Goal: Task Accomplishment & Management: Manage account settings

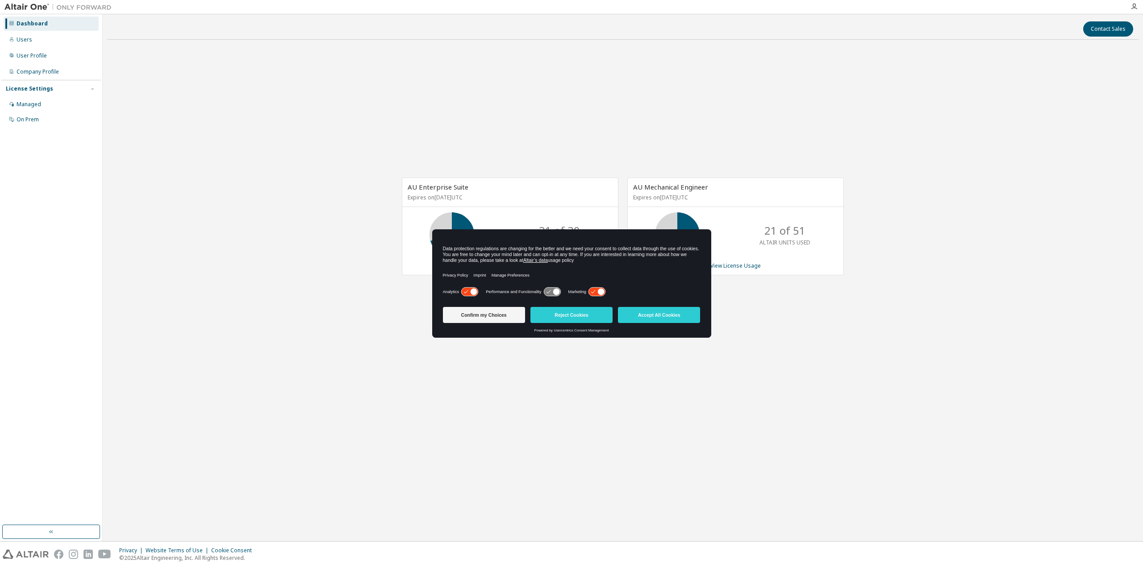
drag, startPoint x: 673, startPoint y: 313, endPoint x: 597, endPoint y: 267, distance: 88.5
click at [673, 313] on button "Accept All Cookies" at bounding box center [659, 315] width 82 height 16
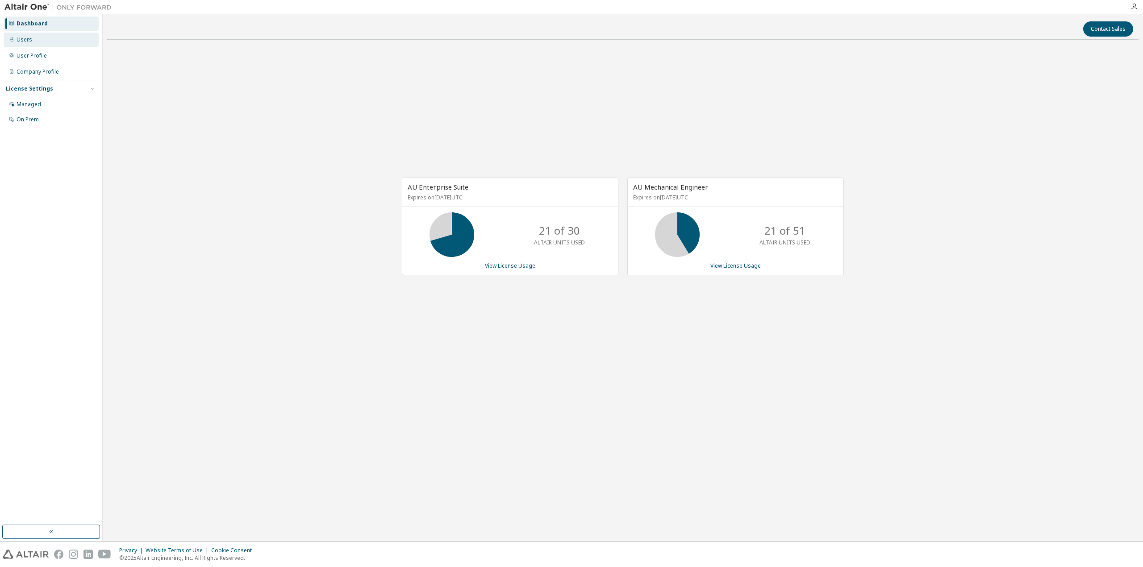
click at [41, 42] on div "Users" at bounding box center [51, 40] width 95 height 14
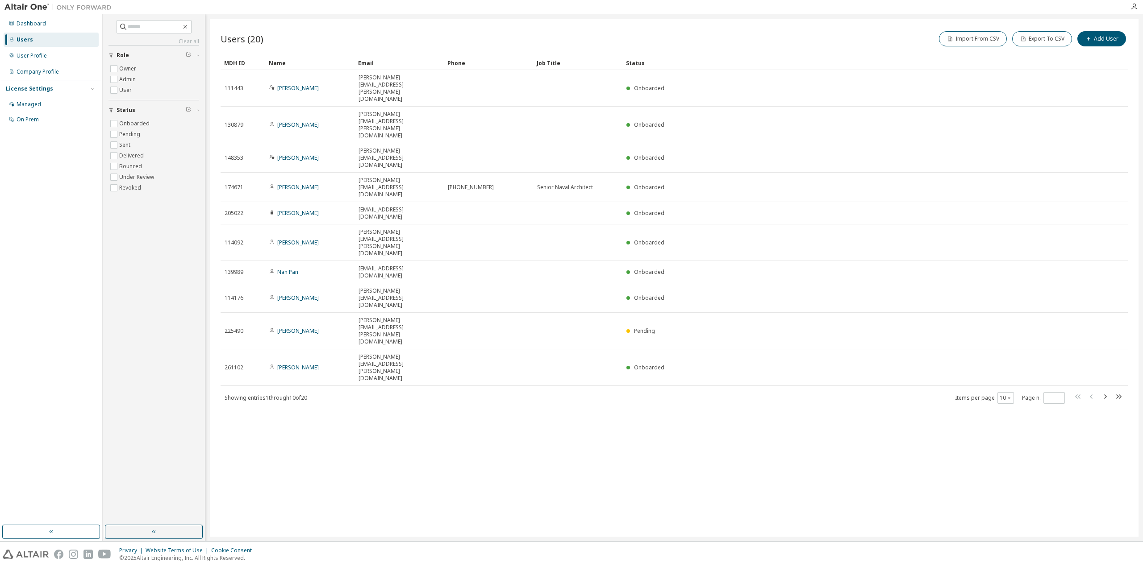
drag, startPoint x: 12, startPoint y: 0, endPoint x: 363, endPoint y: 23, distance: 352.0
click at [362, 24] on div "Users (20) Import From CSV Export To CSV Add User Clear Load Save Save As Field…" at bounding box center [674, 278] width 929 height 518
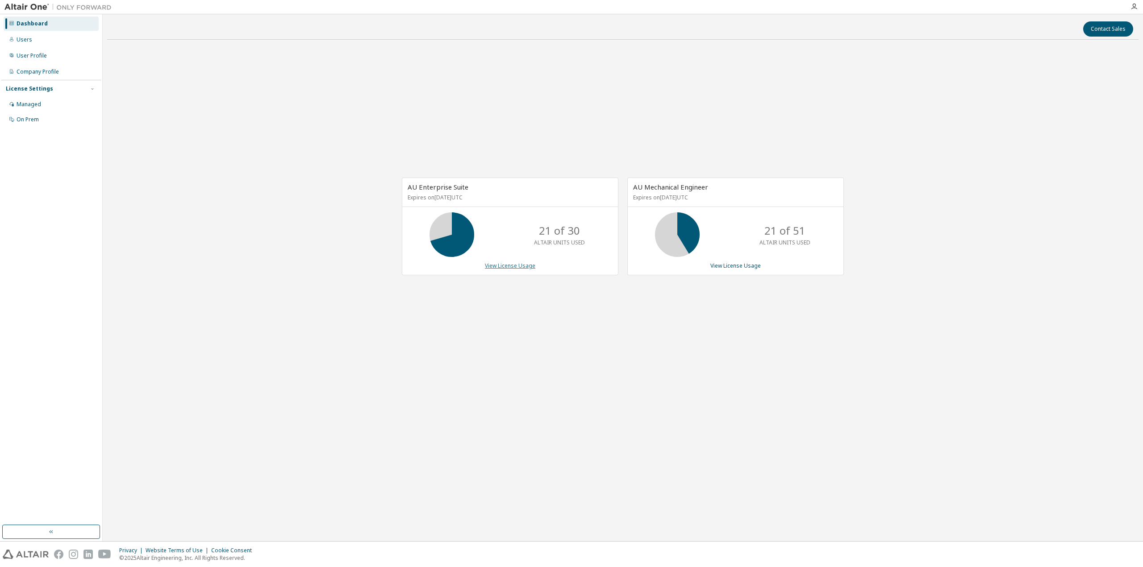
click at [504, 267] on link "View License Usage" at bounding box center [510, 266] width 50 height 8
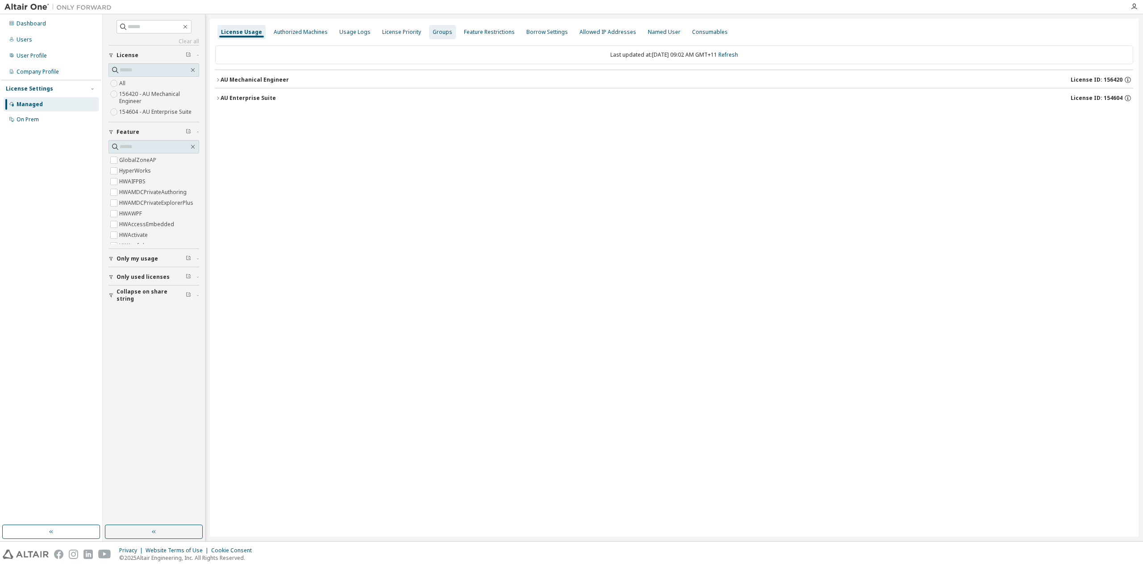
click at [438, 34] on div "Groups" at bounding box center [443, 32] width 20 height 7
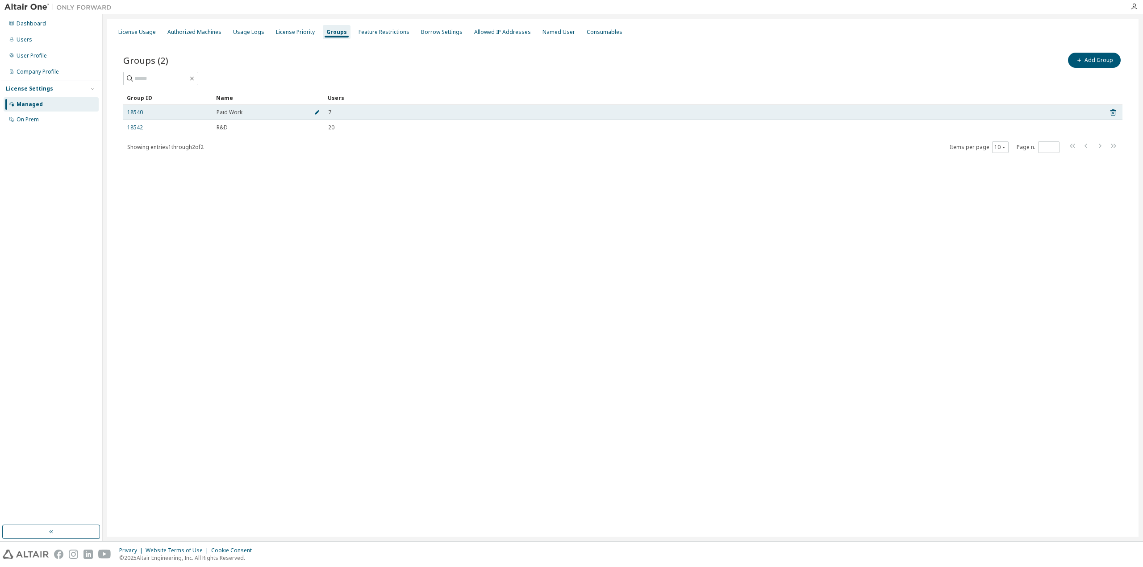
click at [321, 112] on button "button" at bounding box center [317, 112] width 14 height 14
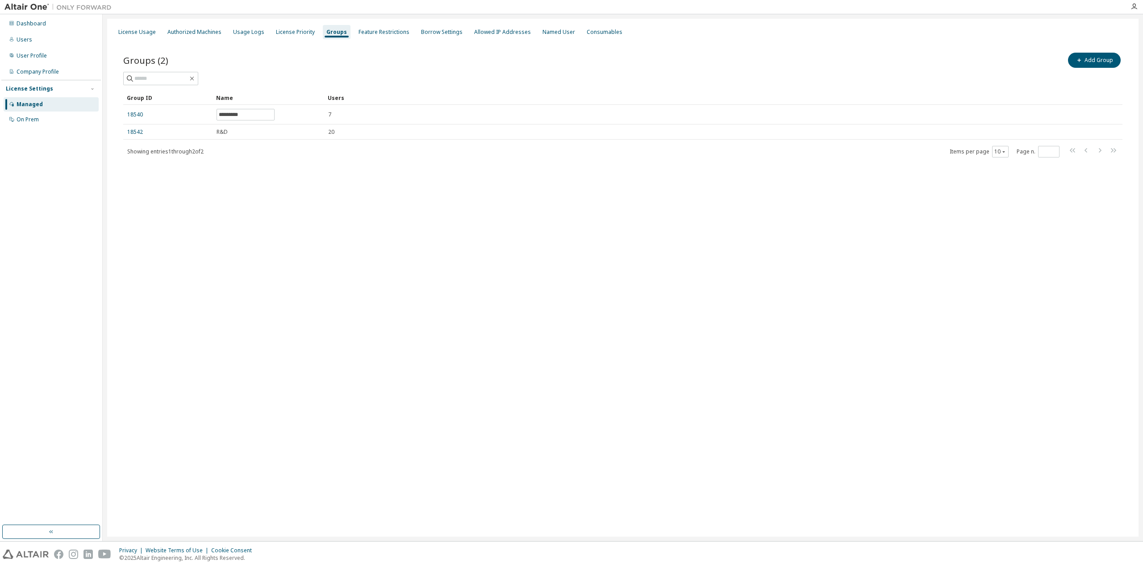
click at [315, 199] on div "License Usage Authorized Machines Usage Logs License Priority Groups Feature Re…" at bounding box center [622, 278] width 1031 height 518
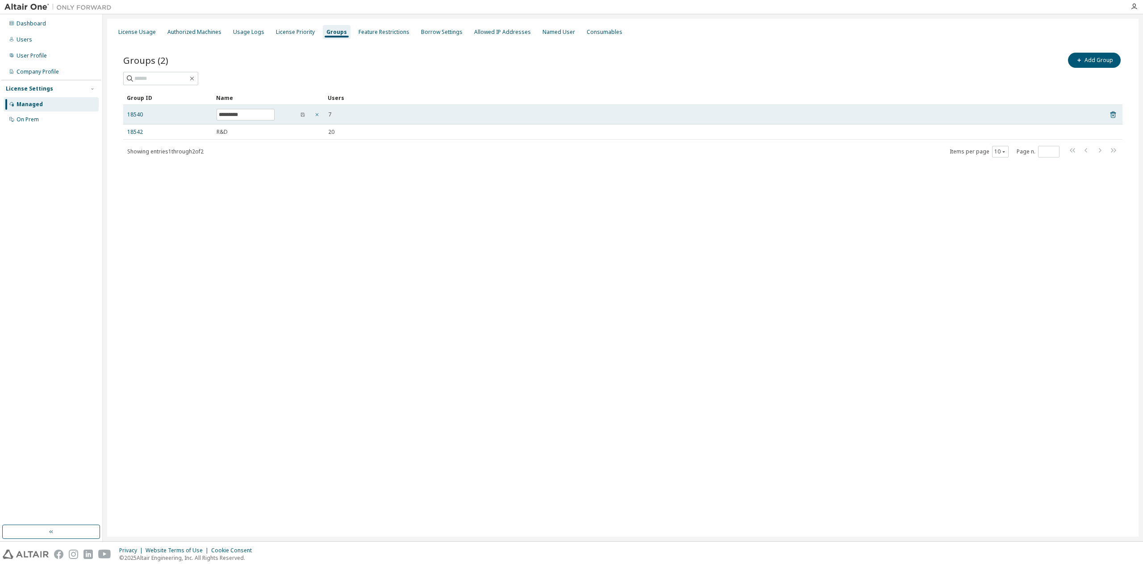
click at [318, 115] on icon "button" at bounding box center [316, 114] width 5 height 5
click at [135, 112] on link "18540" at bounding box center [135, 112] width 16 height 7
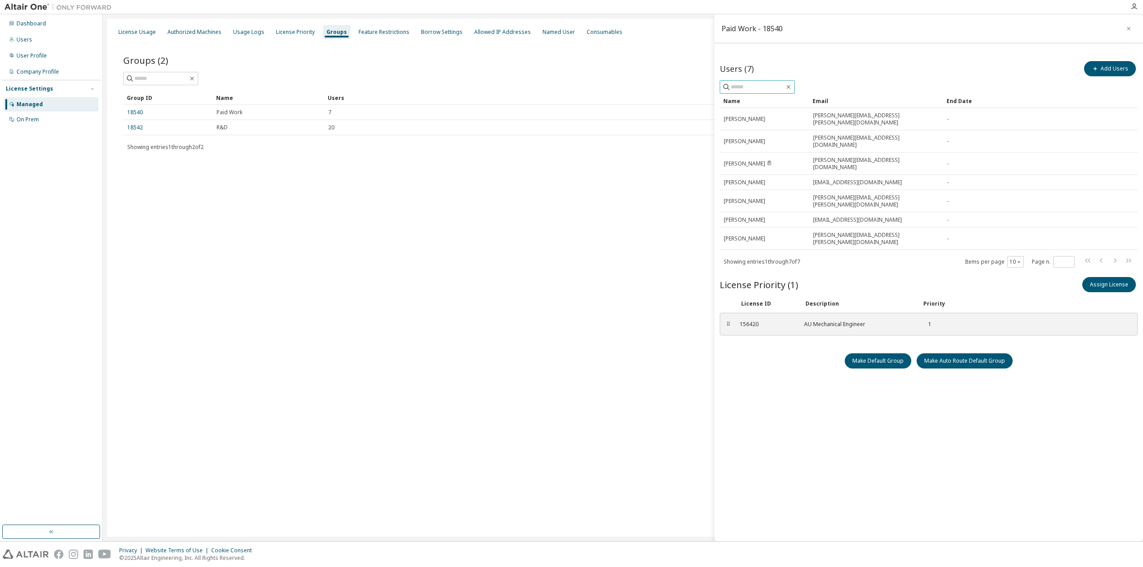
click at [763, 86] on input "text" at bounding box center [758, 87] width 54 height 9
type input "****"
click at [792, 87] on icon "button" at bounding box center [788, 86] width 7 height 7
click at [1099, 67] on span "button" at bounding box center [1095, 68] width 7 height 7
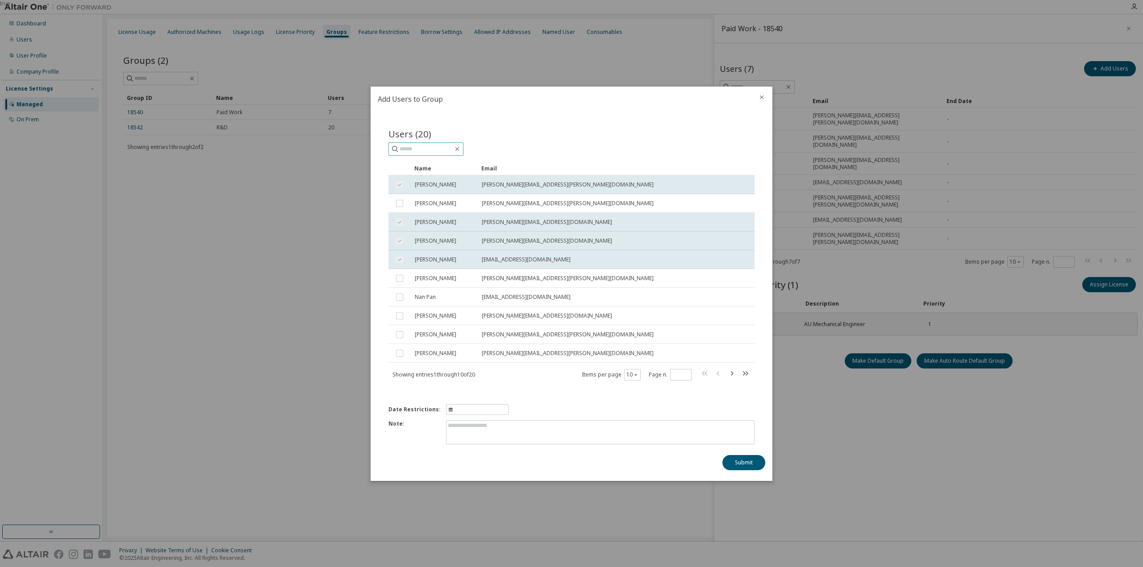
click at [438, 149] on input "text" at bounding box center [427, 149] width 54 height 9
type input "****"
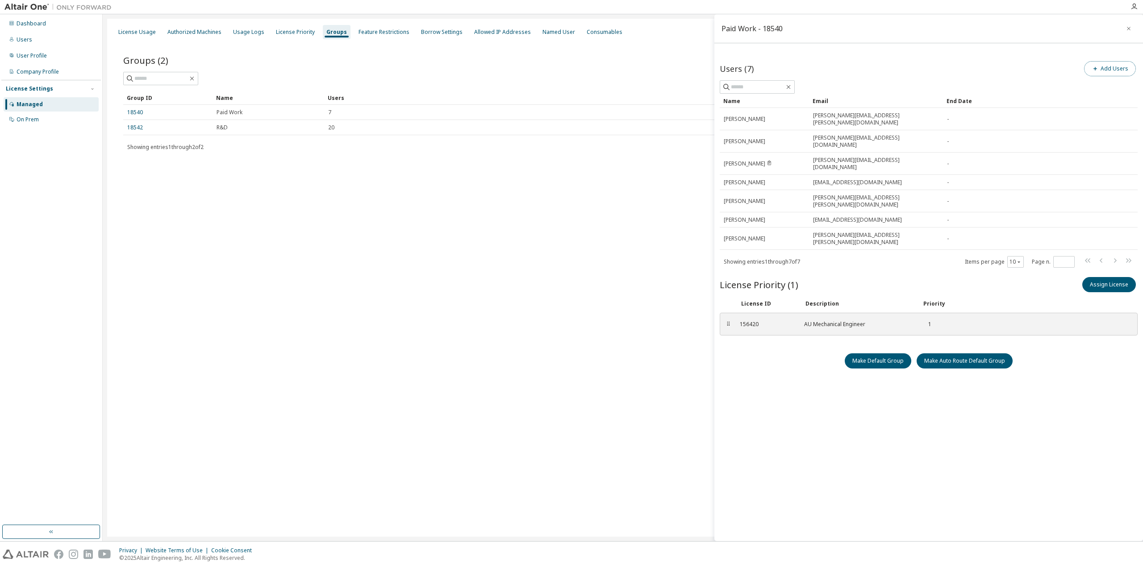
click at [1130, 71] on button "Add Users" at bounding box center [1110, 68] width 52 height 15
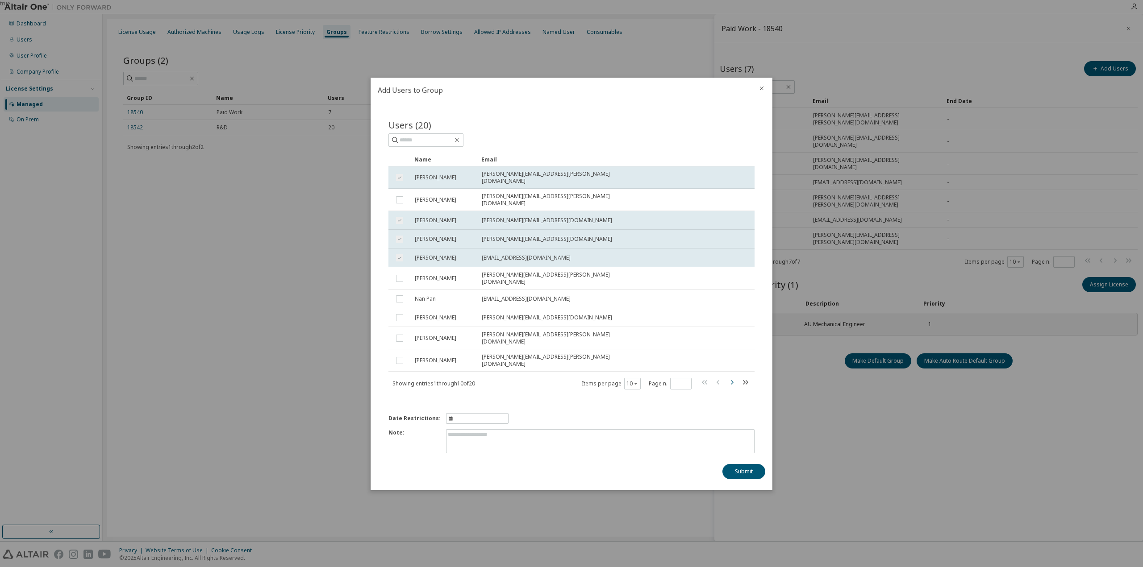
click at [730, 377] on icon "button" at bounding box center [731, 382] width 11 height 11
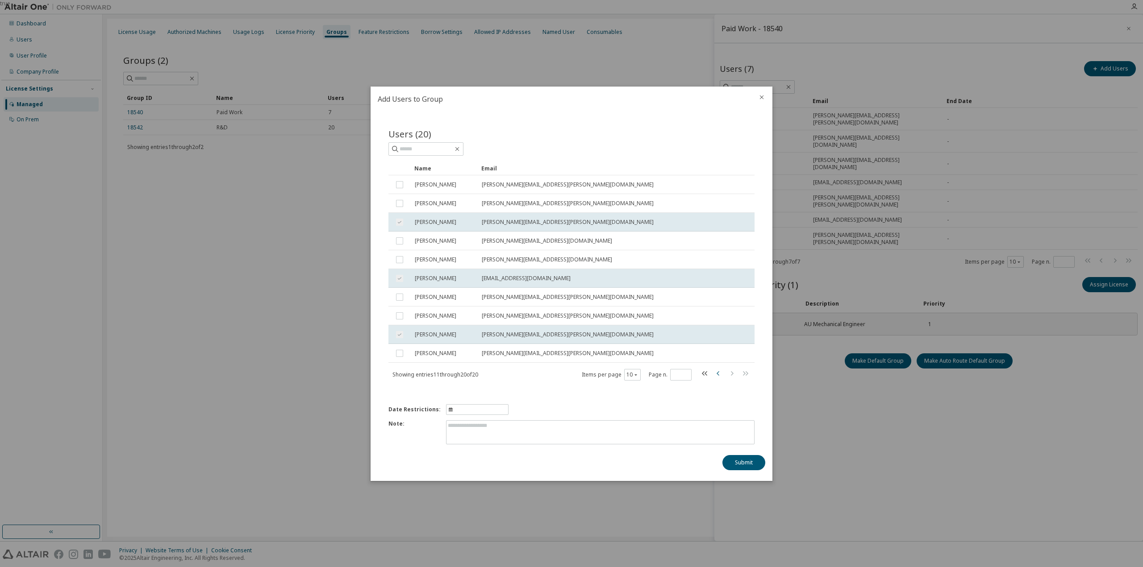
click at [715, 375] on icon "button" at bounding box center [718, 373] width 11 height 11
type input "*"
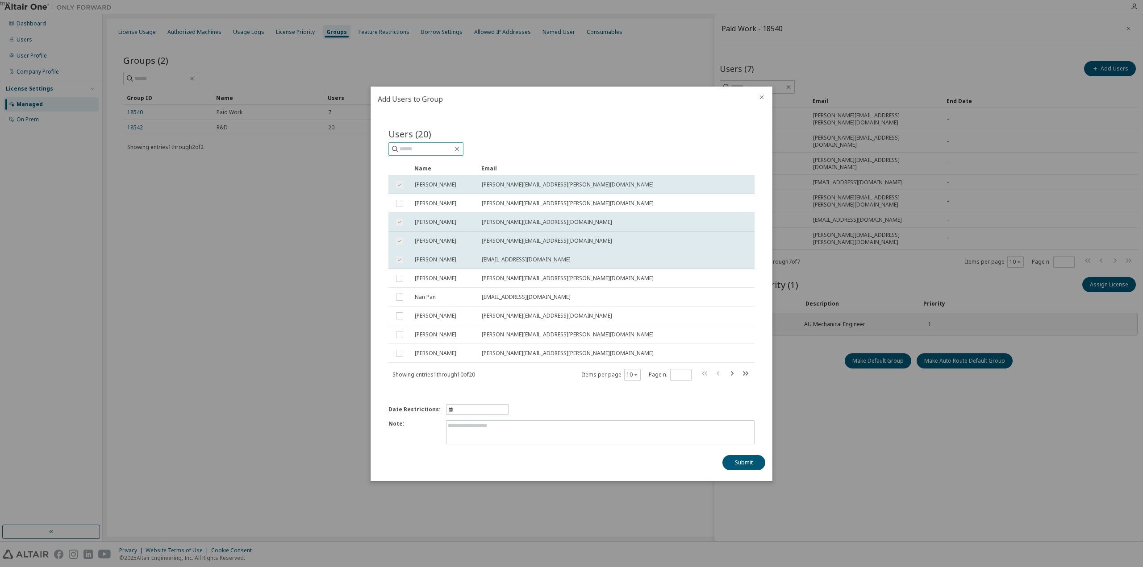
click at [425, 151] on input "text" at bounding box center [427, 149] width 54 height 9
type input "****"
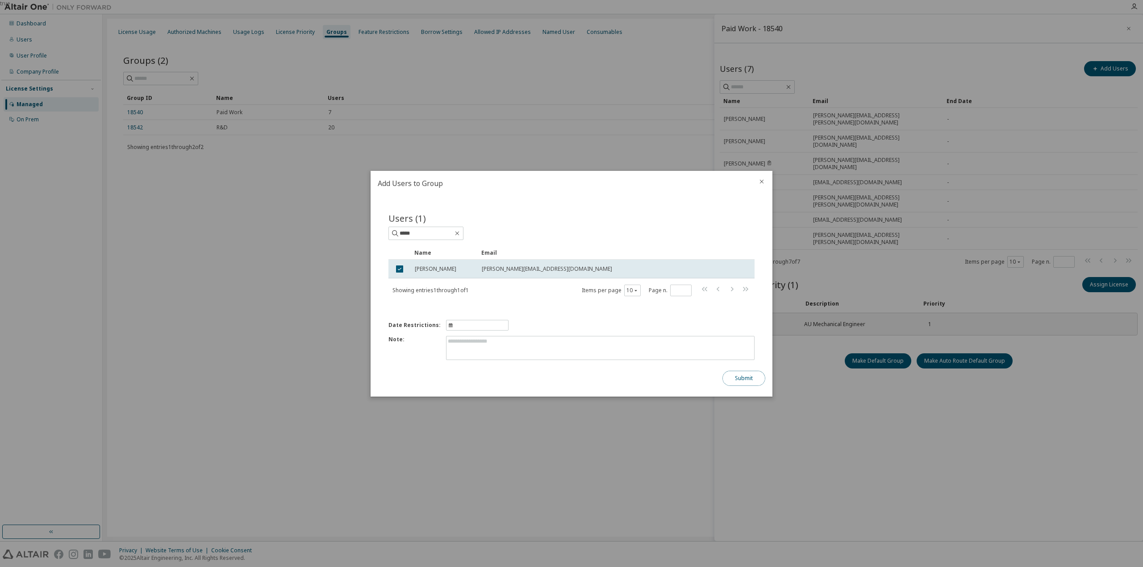
click at [736, 379] on button "Submit" at bounding box center [743, 378] width 43 height 15
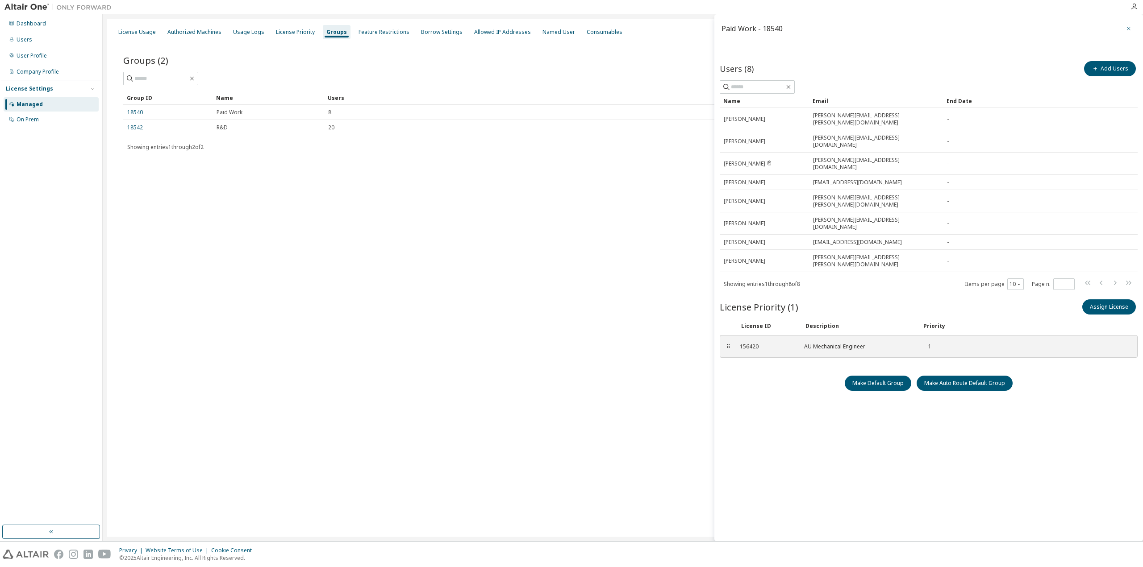
click at [1126, 24] on button "button" at bounding box center [1128, 28] width 14 height 14
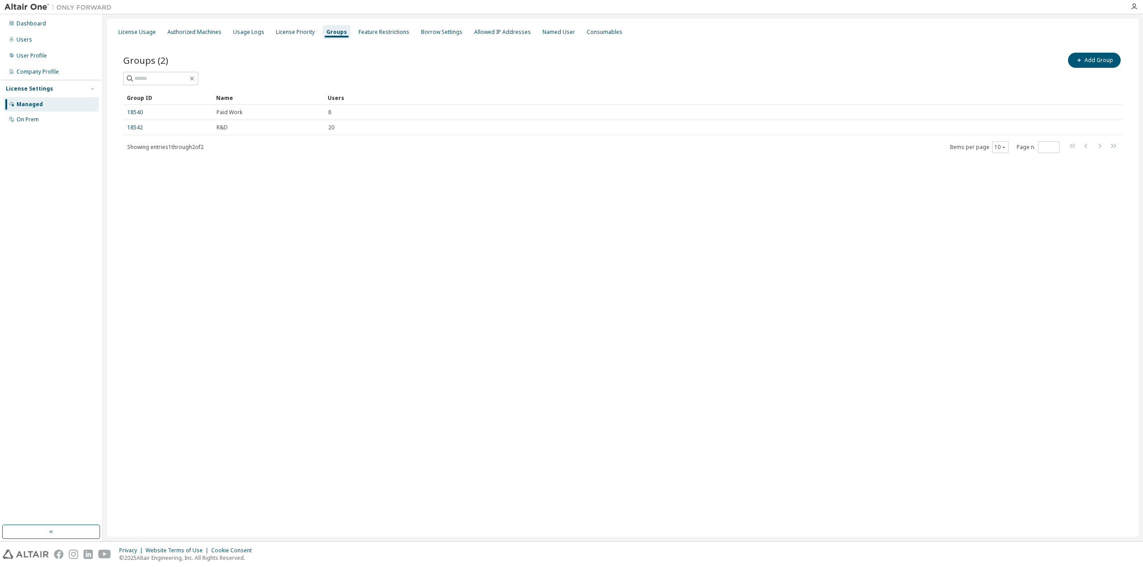
click at [304, 241] on div "License Usage Authorized Machines Usage Logs License Priority Groups Feature Re…" at bounding box center [622, 278] width 1031 height 518
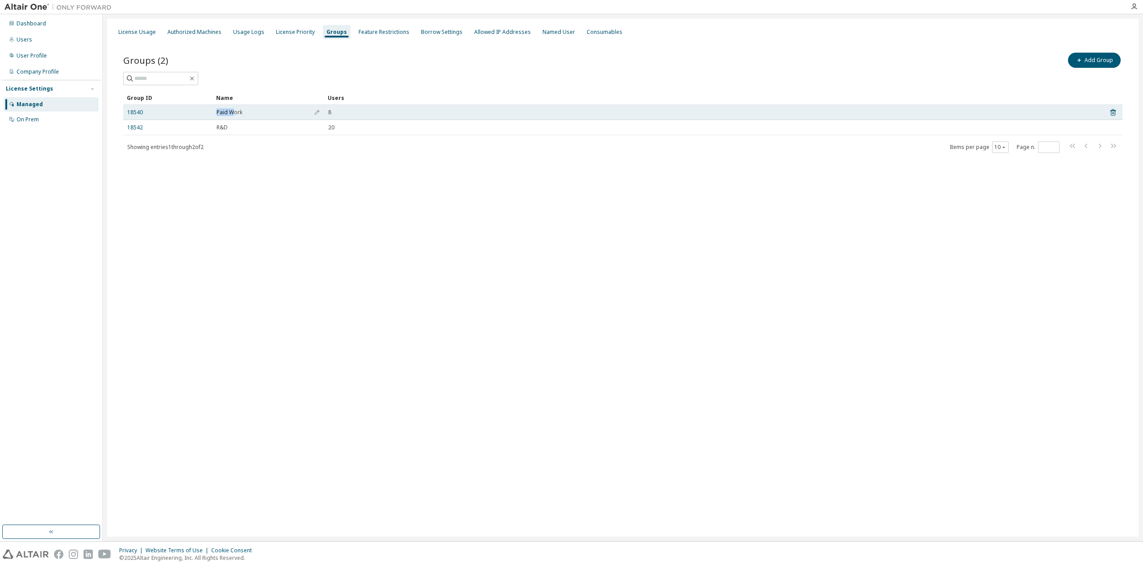
drag, startPoint x: 217, startPoint y: 111, endPoint x: 234, endPoint y: 110, distance: 17.4
click at [234, 110] on span "Paid Work" at bounding box center [230, 112] width 26 height 7
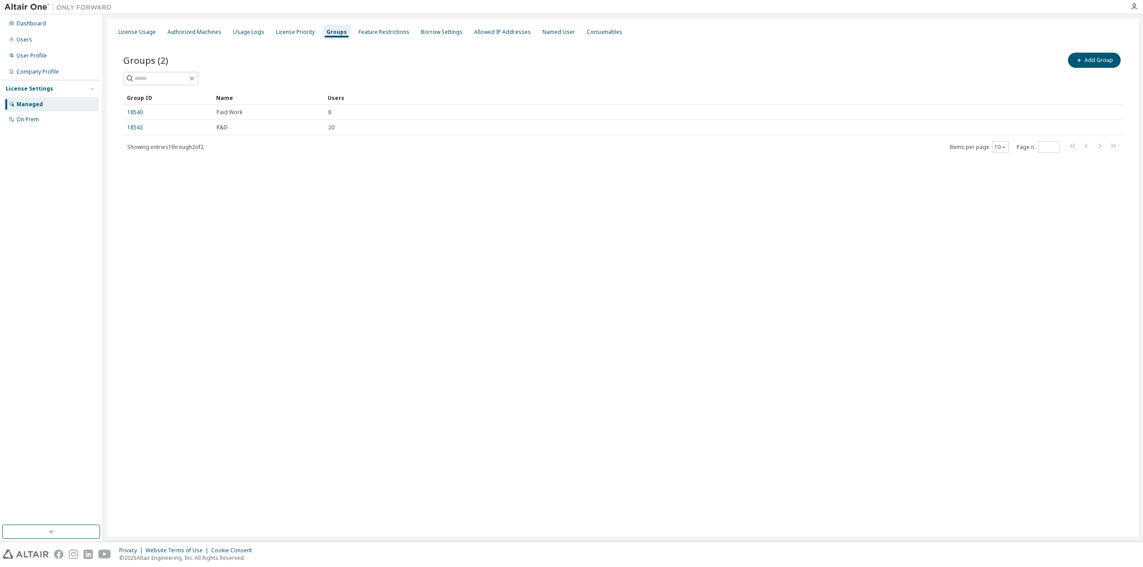
click at [240, 153] on div "Showing entries 1 through 2 of 2 Items per page 10 Page n. *" at bounding box center [622, 147] width 999 height 13
click at [249, 162] on div "Groups (2) Add Group Clear Load Save Save As Field Operator Value Select filter…" at bounding box center [622, 108] width 1021 height 137
click at [380, 226] on div "License Usage Authorized Machines Usage Logs License Priority Groups Feature Re…" at bounding box center [622, 278] width 1031 height 518
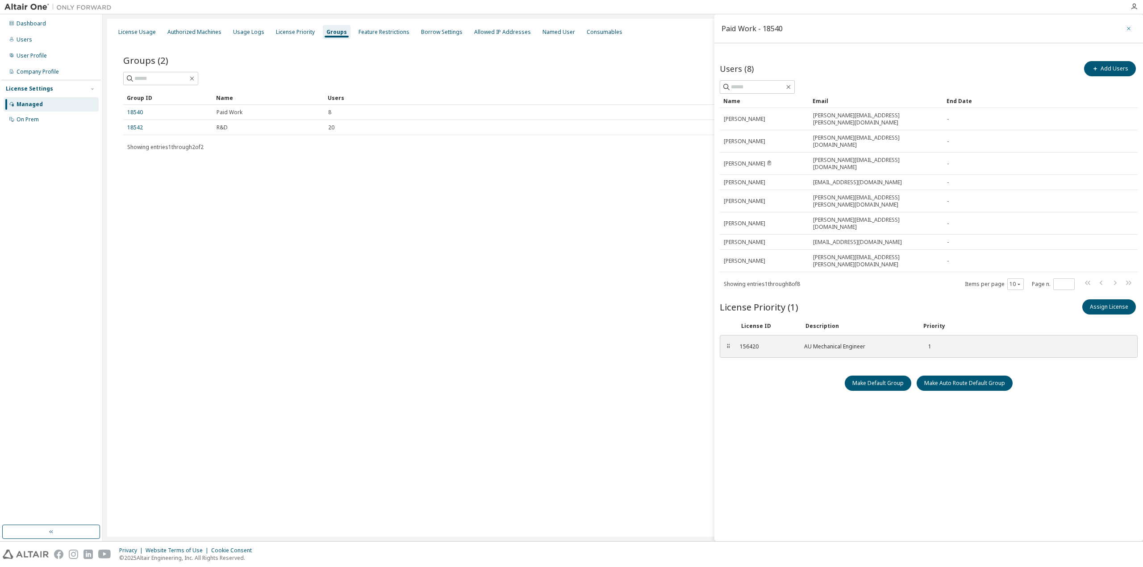
click at [1124, 25] on button "button" at bounding box center [1128, 28] width 14 height 14
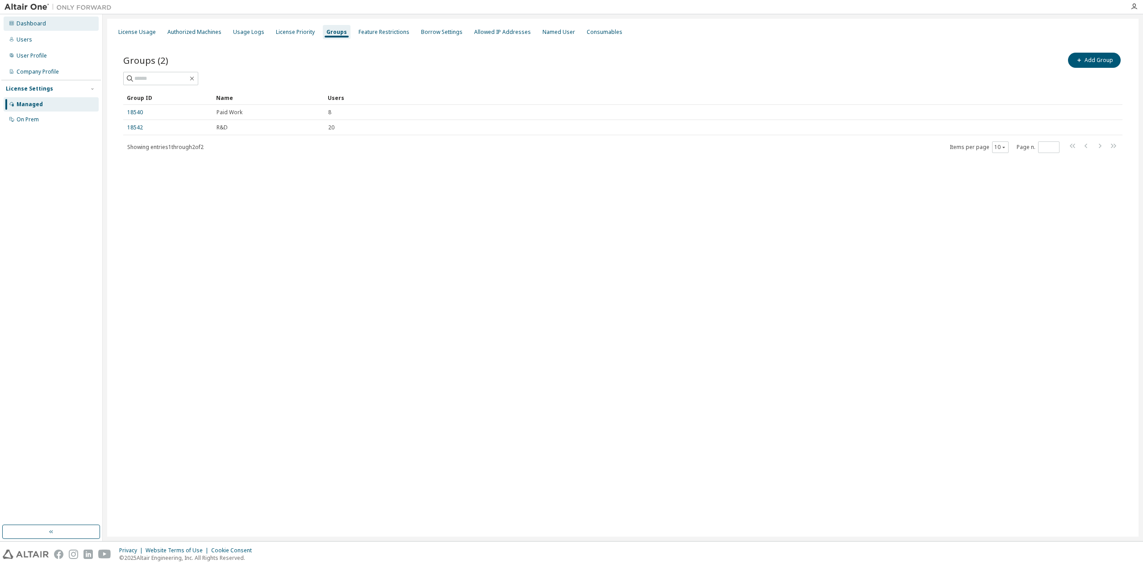
click at [36, 26] on div "Dashboard" at bounding box center [31, 23] width 29 height 7
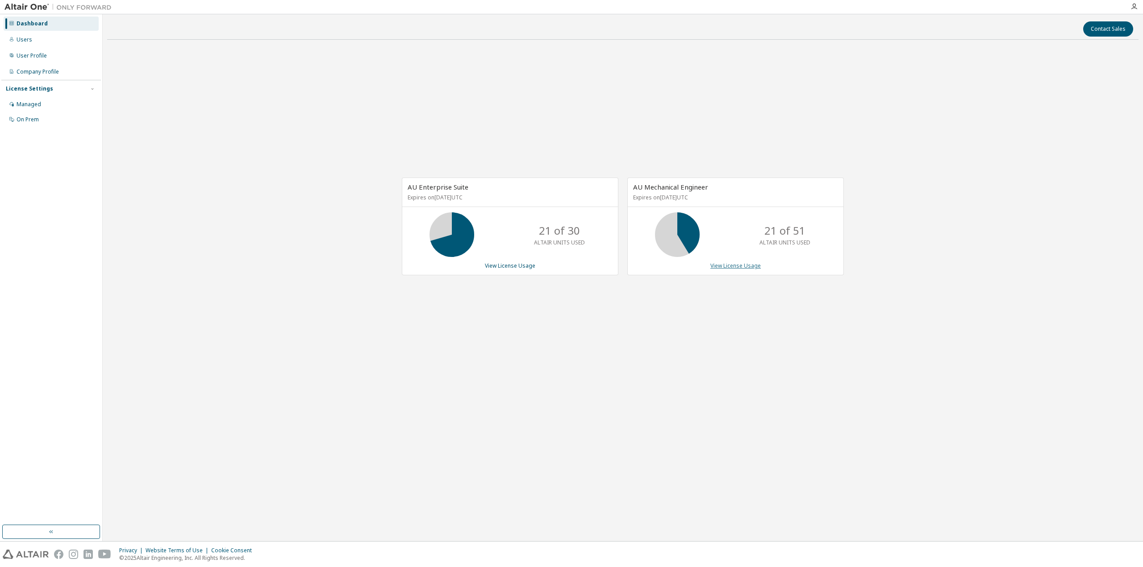
click at [744, 267] on link "View License Usage" at bounding box center [735, 266] width 50 height 8
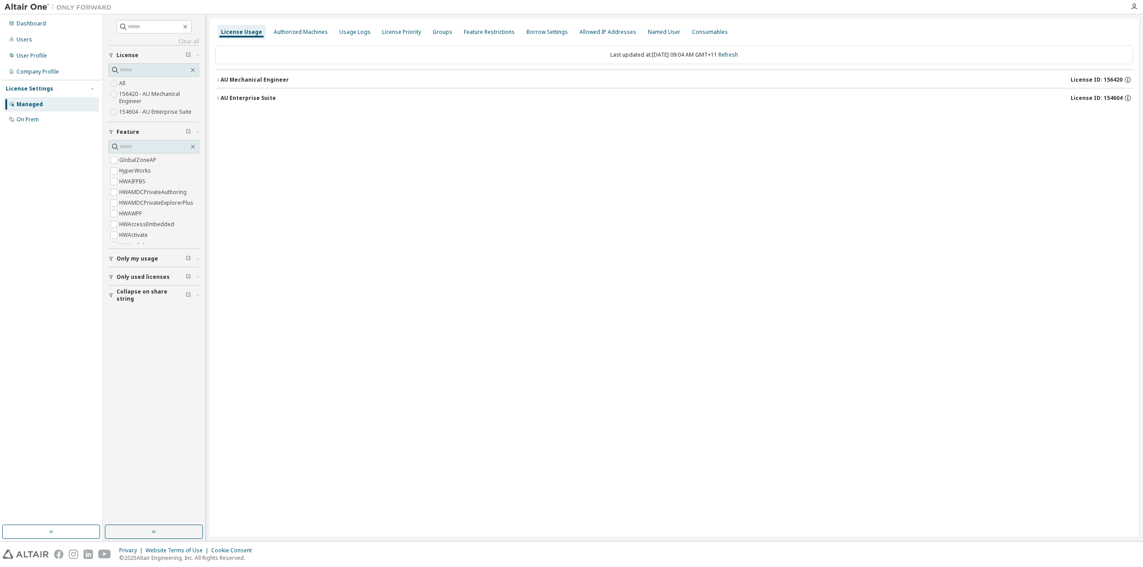
click at [221, 100] on div "AU Enterprise Suite" at bounding box center [248, 98] width 55 height 7
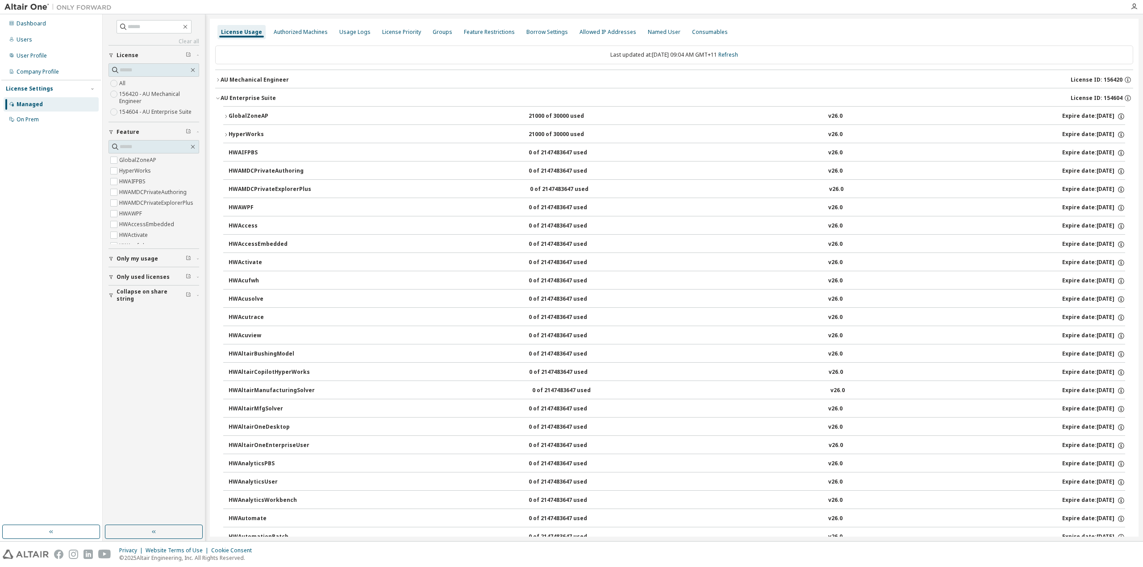
click at [224, 116] on icon "button" at bounding box center [225, 116] width 5 height 5
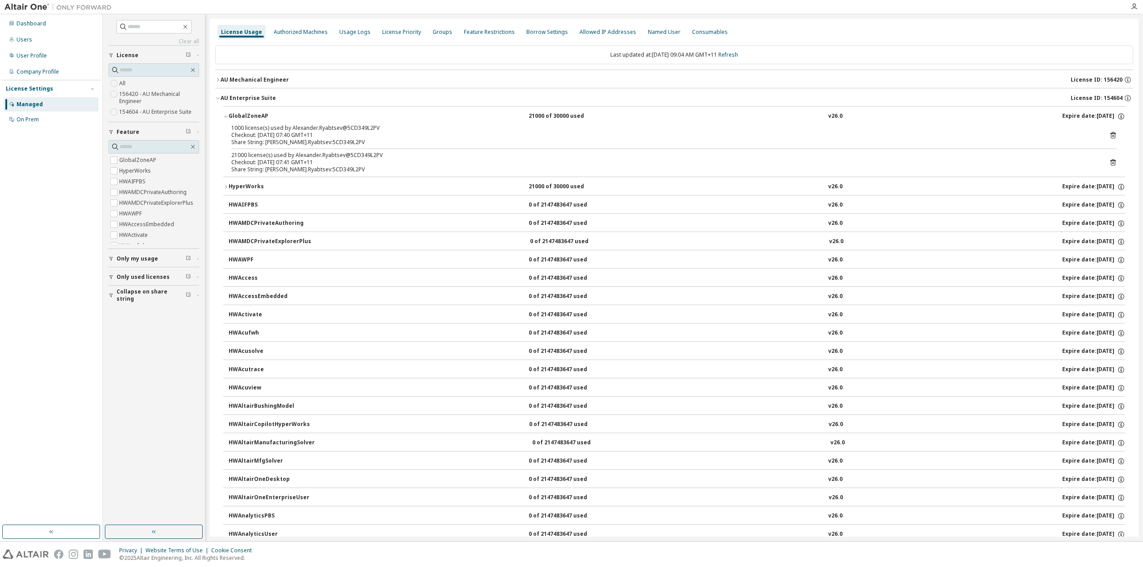
click at [229, 115] on div "GlobalZoneAP" at bounding box center [269, 116] width 80 height 8
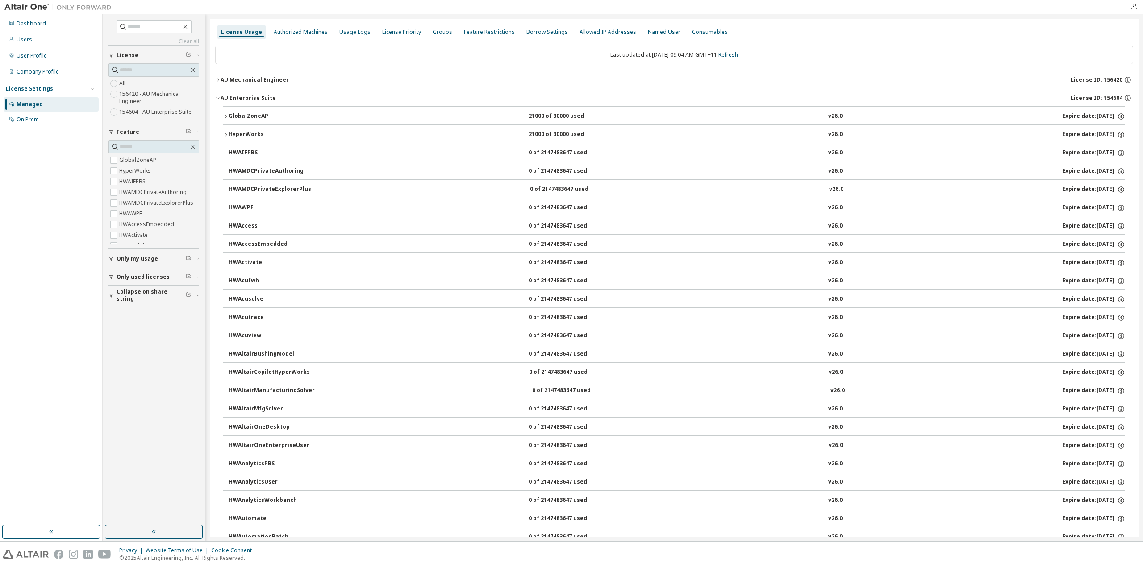
click at [221, 99] on div "AU Enterprise Suite" at bounding box center [248, 98] width 55 height 7
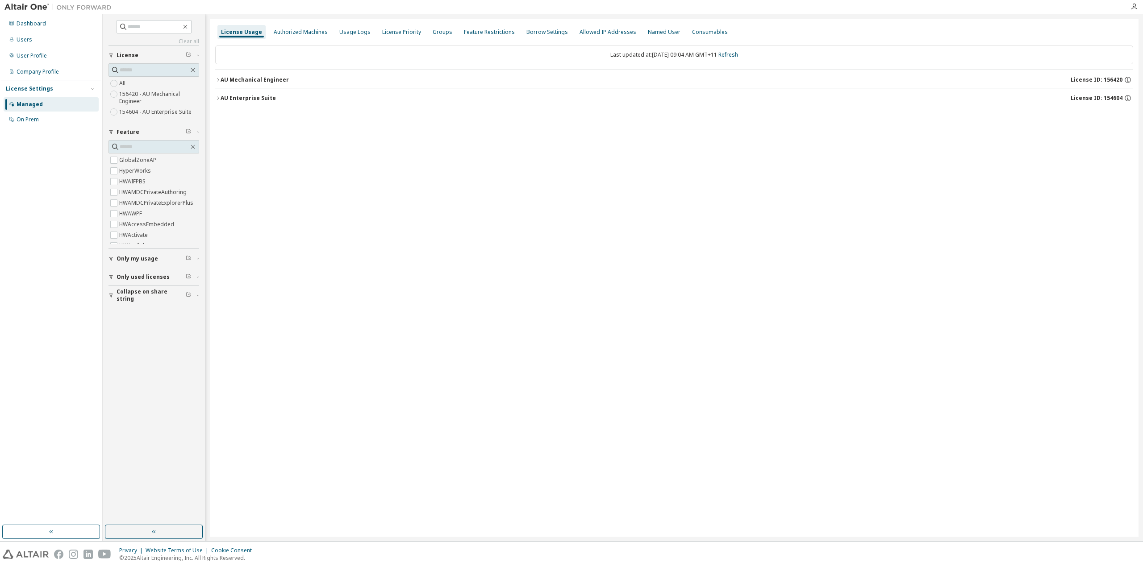
click at [220, 84] on button "AU Mechanical Engineer License ID: 156420" at bounding box center [674, 80] width 918 height 20
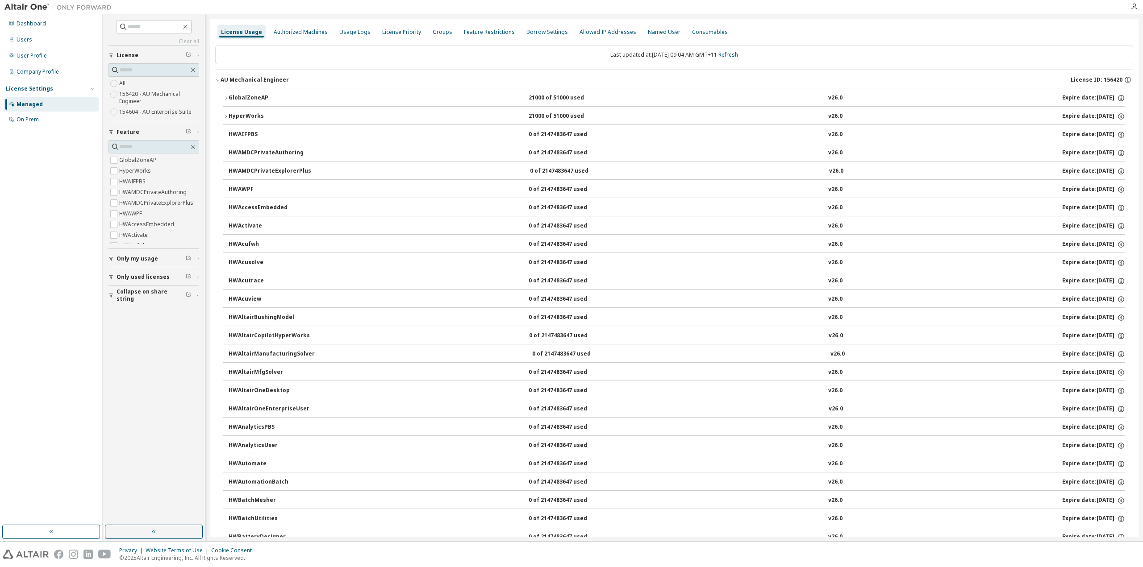
click at [227, 97] on icon "button" at bounding box center [225, 98] width 5 height 5
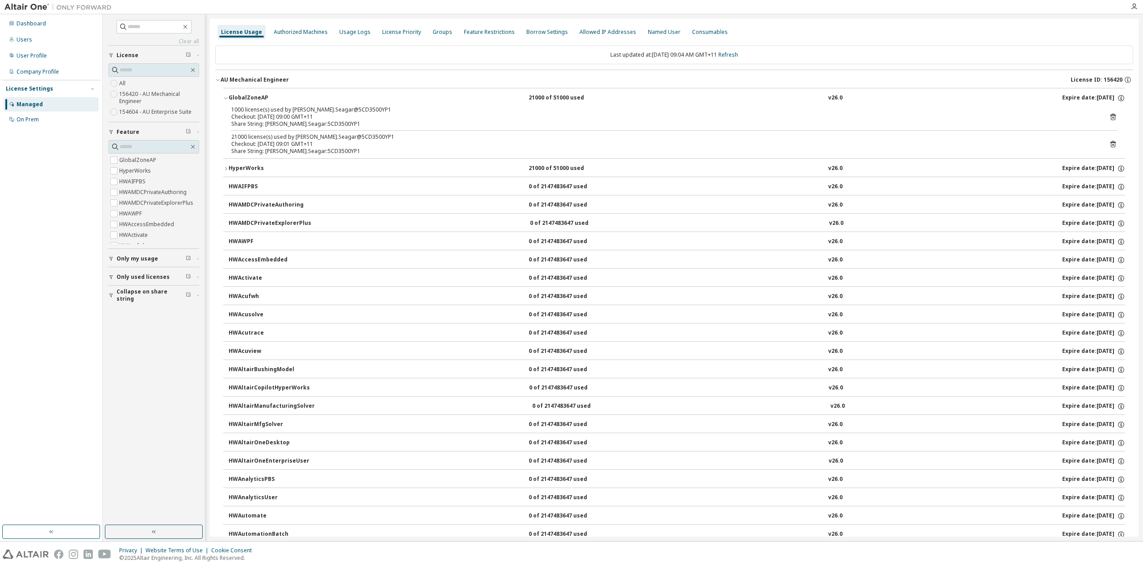
click at [229, 99] on div "GlobalZoneAP" at bounding box center [269, 98] width 80 height 8
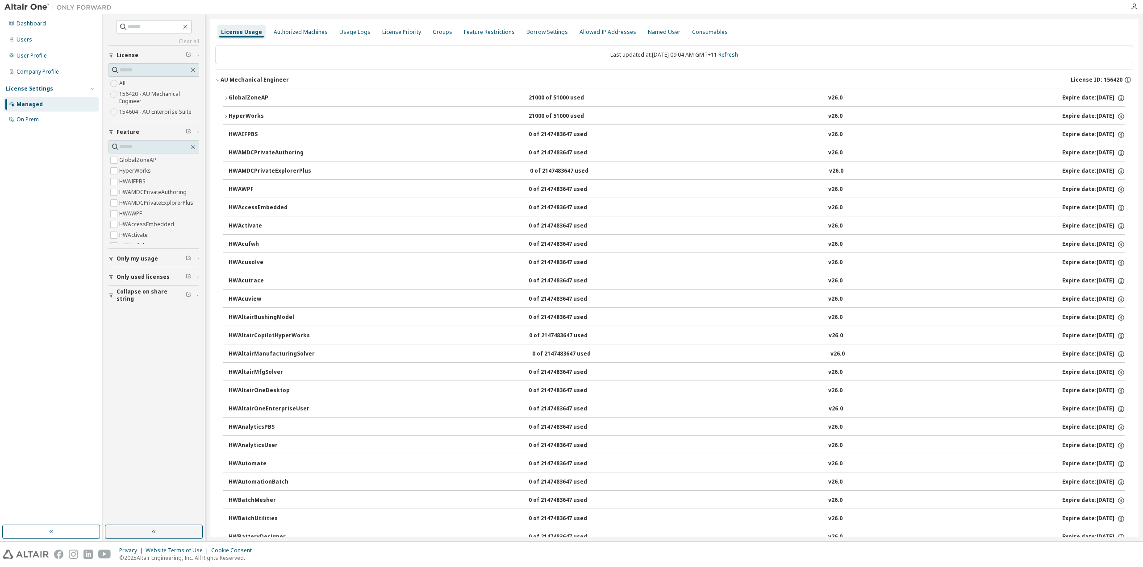
click at [220, 80] on icon "button" at bounding box center [217, 79] width 5 height 5
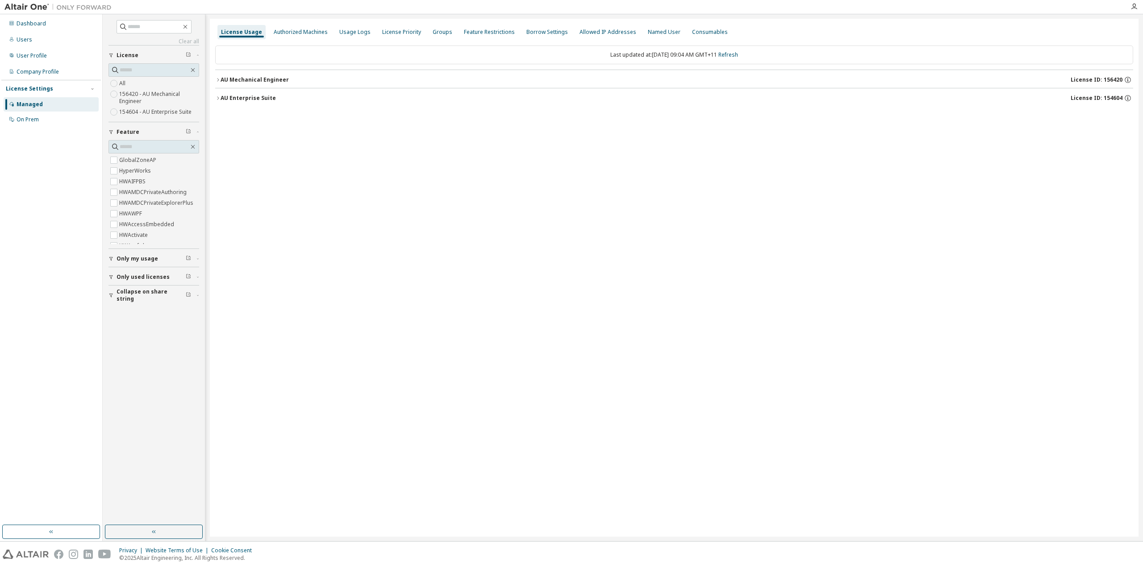
click at [218, 80] on icon "button" at bounding box center [217, 79] width 5 height 5
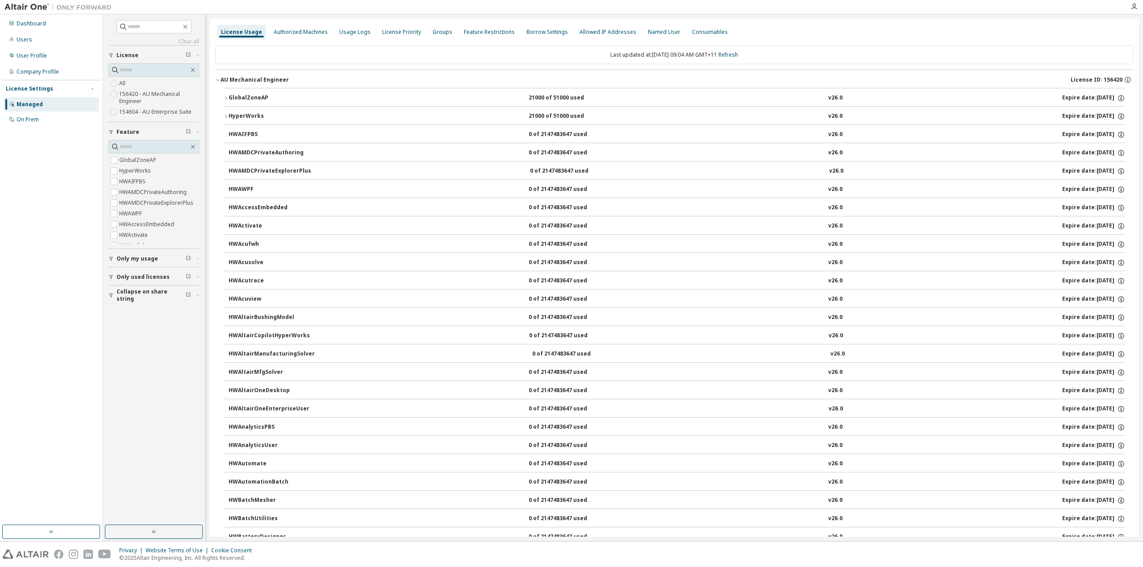
click at [227, 97] on icon "button" at bounding box center [225, 98] width 5 height 5
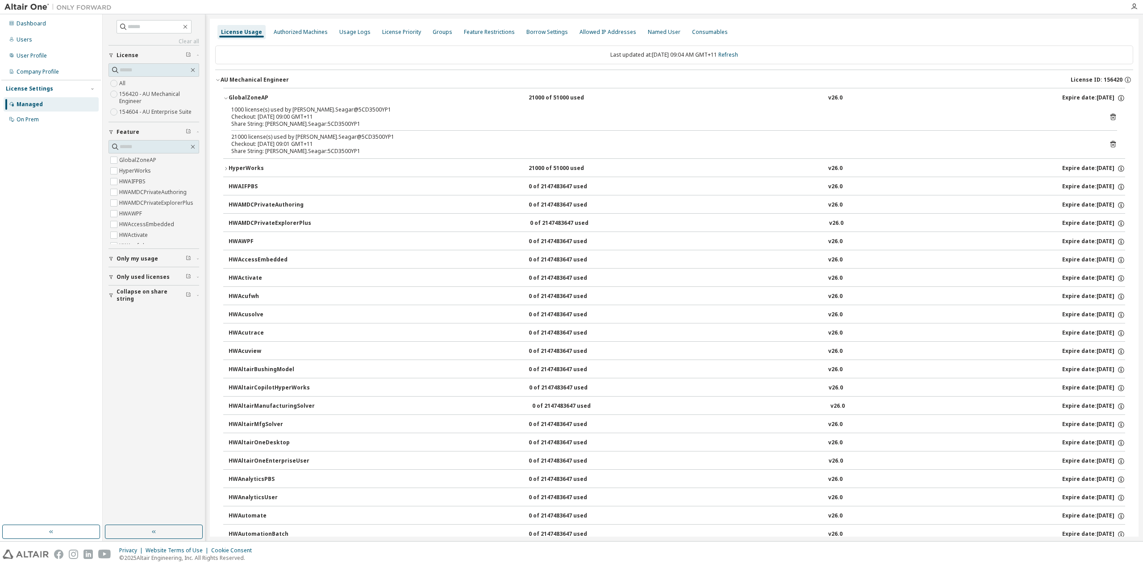
click at [222, 77] on div "AU Mechanical Engineer" at bounding box center [255, 79] width 68 height 7
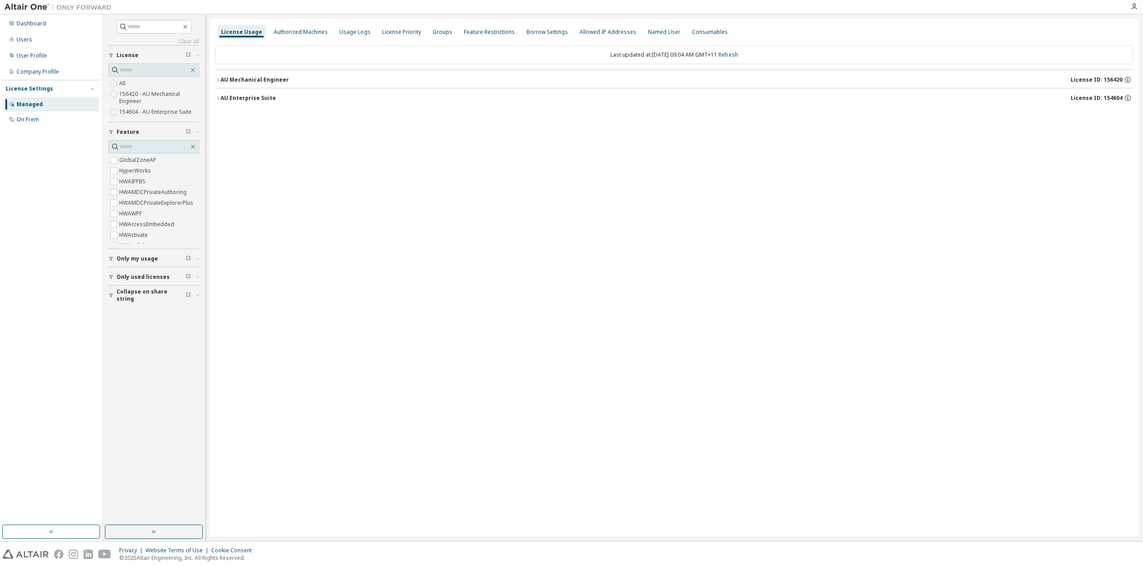
click at [263, 165] on div "License Usage Authorized Machines Usage Logs License Priority Groups Feature Re…" at bounding box center [674, 278] width 929 height 518
click at [610, 171] on div "License Usage Authorized Machines Usage Logs License Priority Groups Feature Re…" at bounding box center [674, 278] width 929 height 518
